Goal: Task Accomplishment & Management: Complete application form

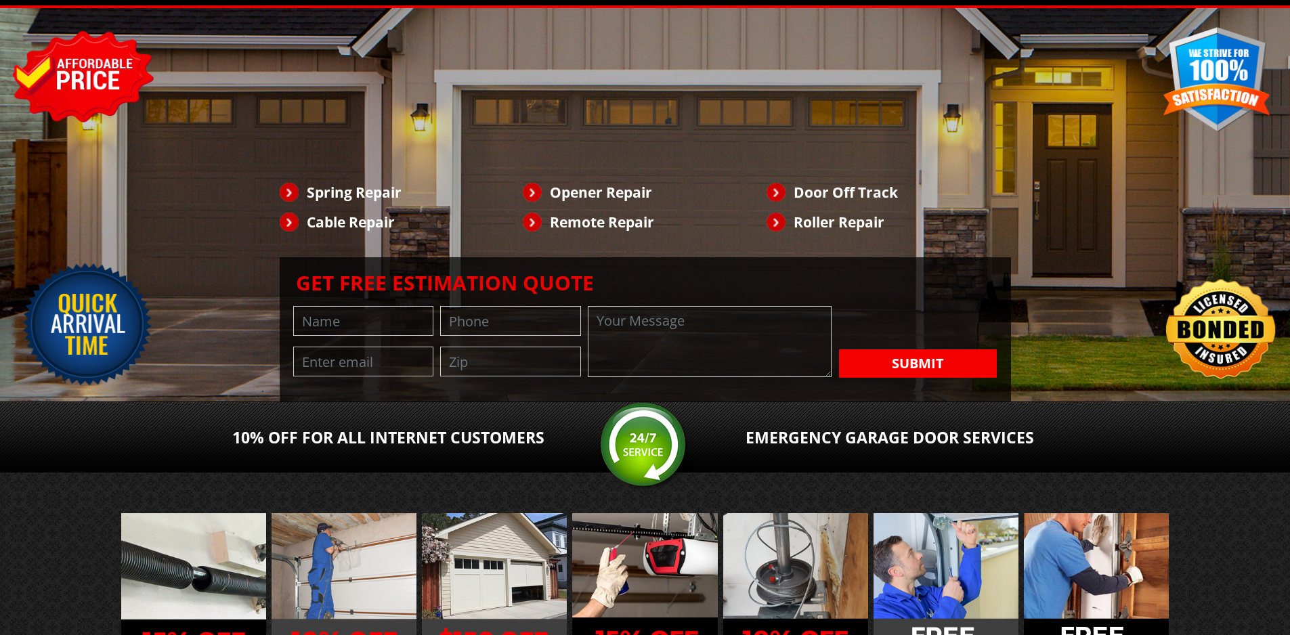
scroll to position [181, 0]
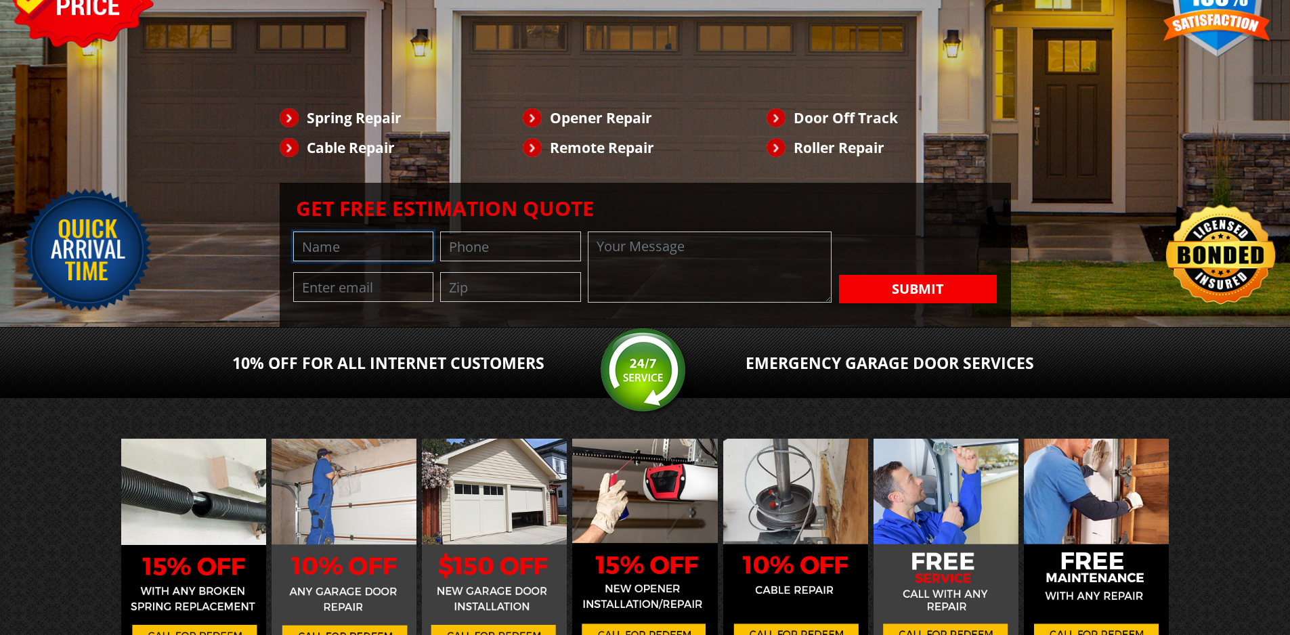
click at [374, 261] on input "text" at bounding box center [363, 247] width 141 height 30
type input "[PERSON_NAME]"
type input "8149805065"
type input "[EMAIL_ADDRESS][DOMAIN_NAME]"
type input "94111"
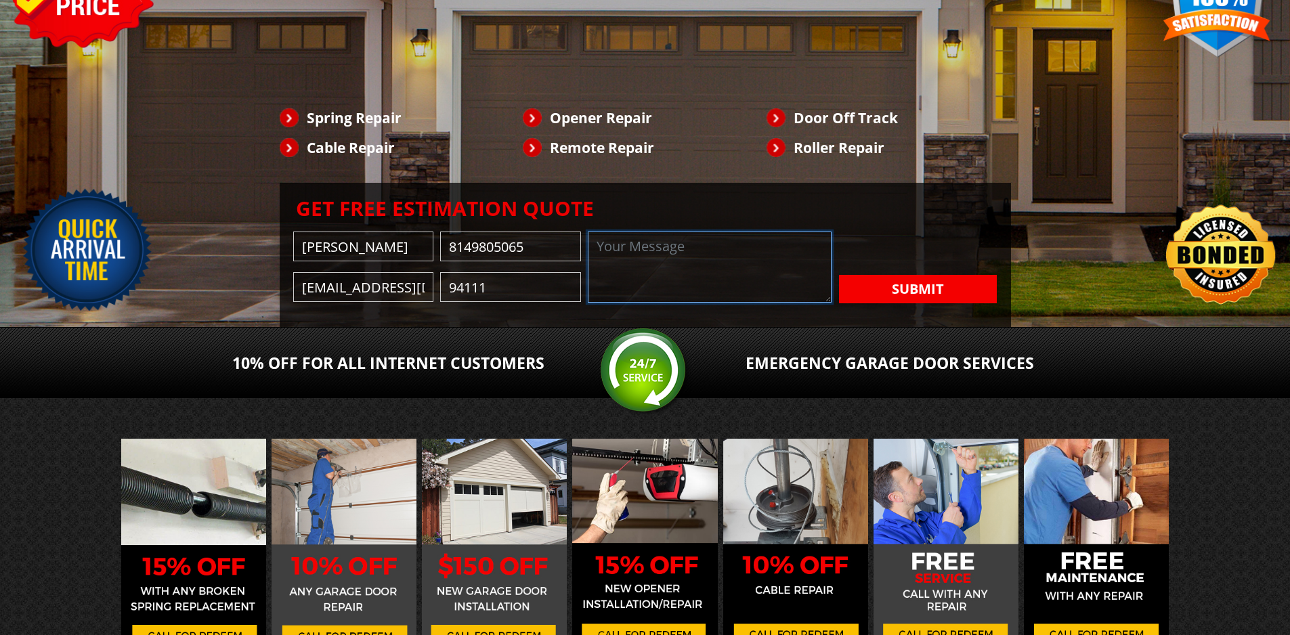
click at [588, 303] on textarea at bounding box center [710, 267] width 244 height 71
paste textarea "Wikipedia is considered to be the World’s most significant tool for reference m…"
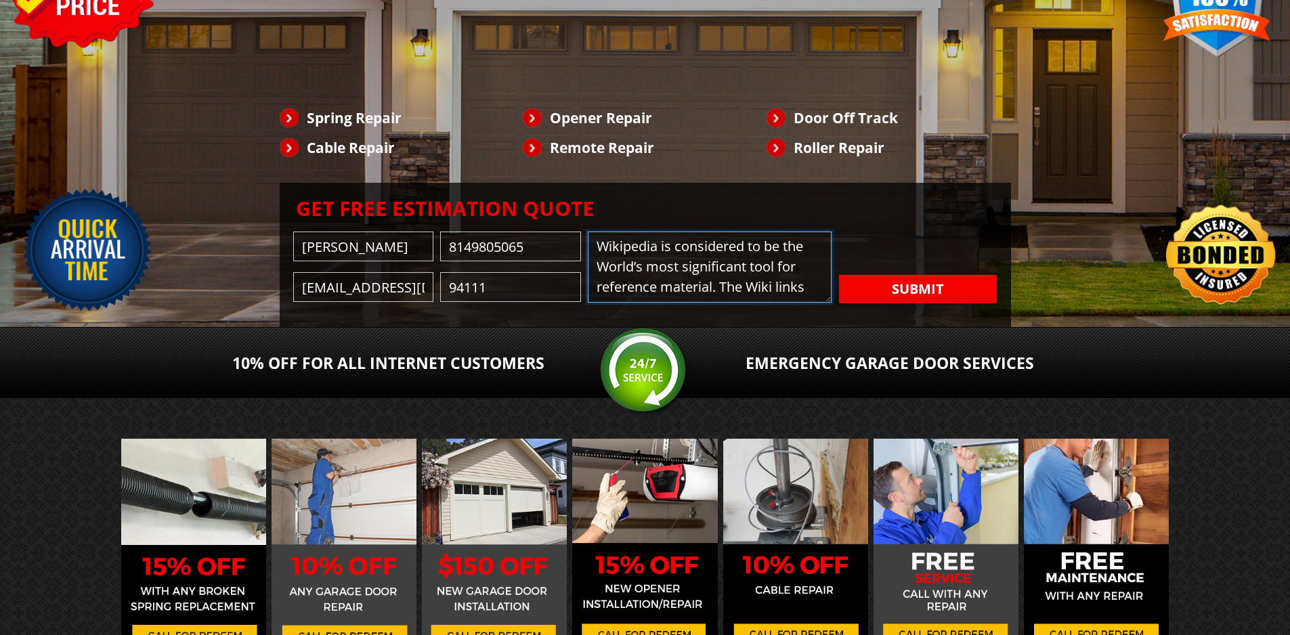
scroll to position [174, 0]
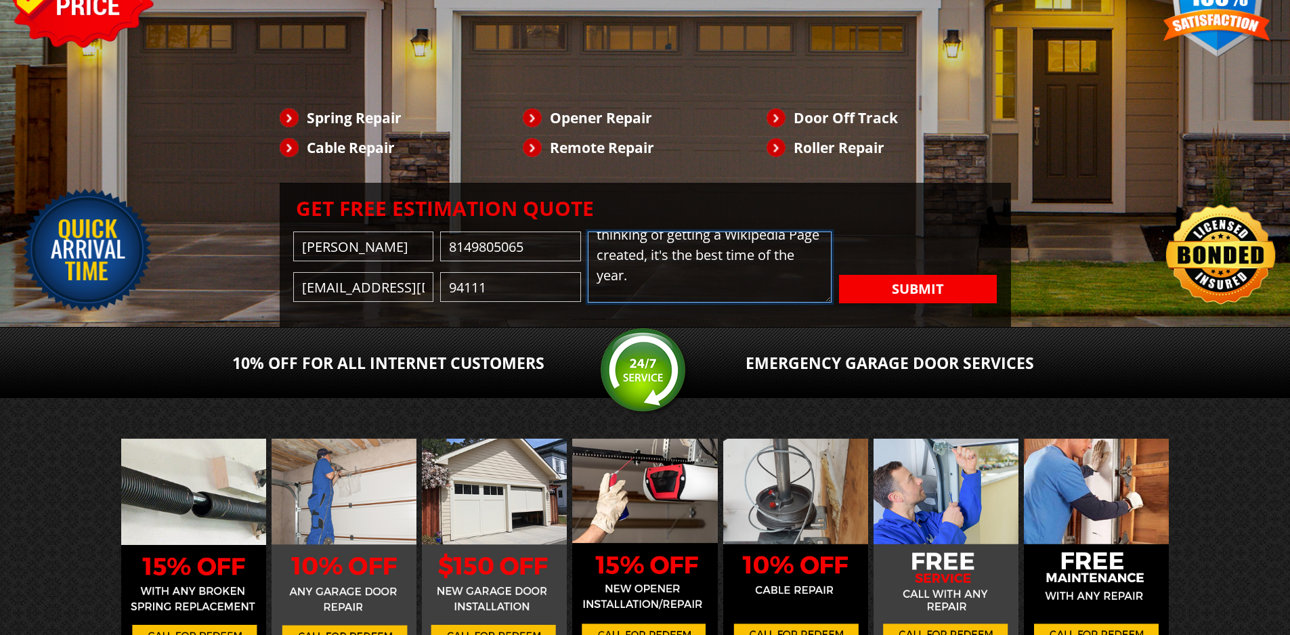
type textarea "Wikipedia is considered to be the World’s most significant tool for reference m…"
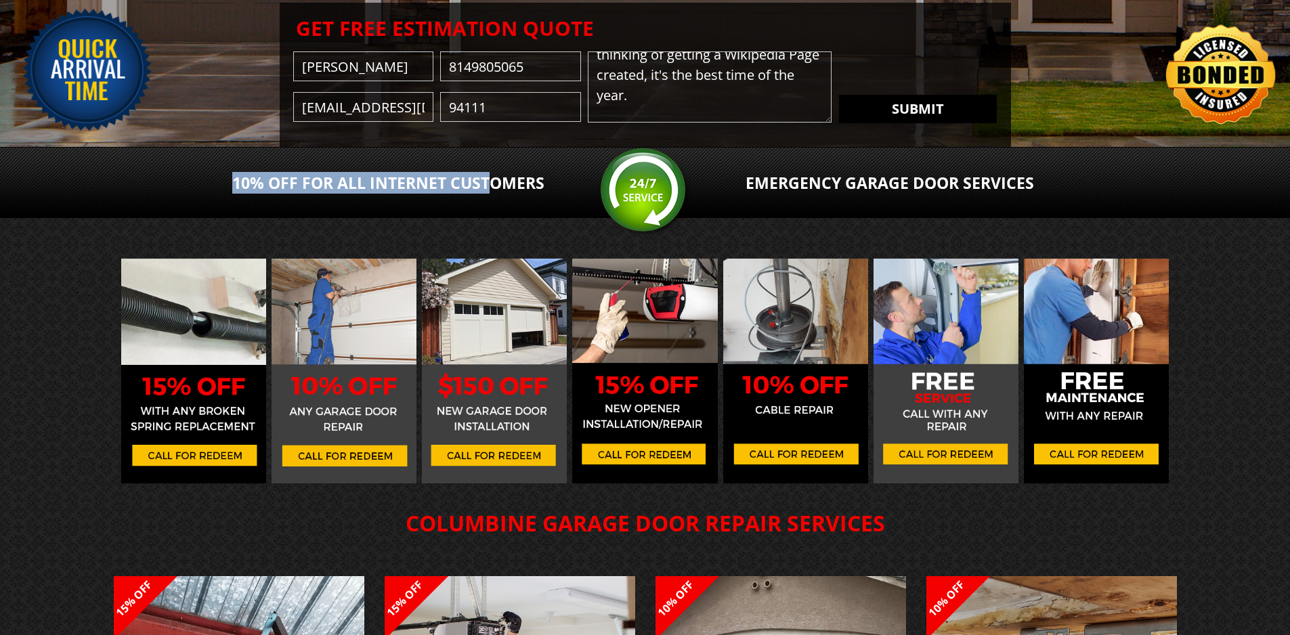
drag, startPoint x: 300, startPoint y: 342, endPoint x: 300, endPoint y: 331, distance: 10.8
click at [839, 123] on button "Submit" at bounding box center [918, 109] width 158 height 28
